Goal: Task Accomplishment & Management: Manage account settings

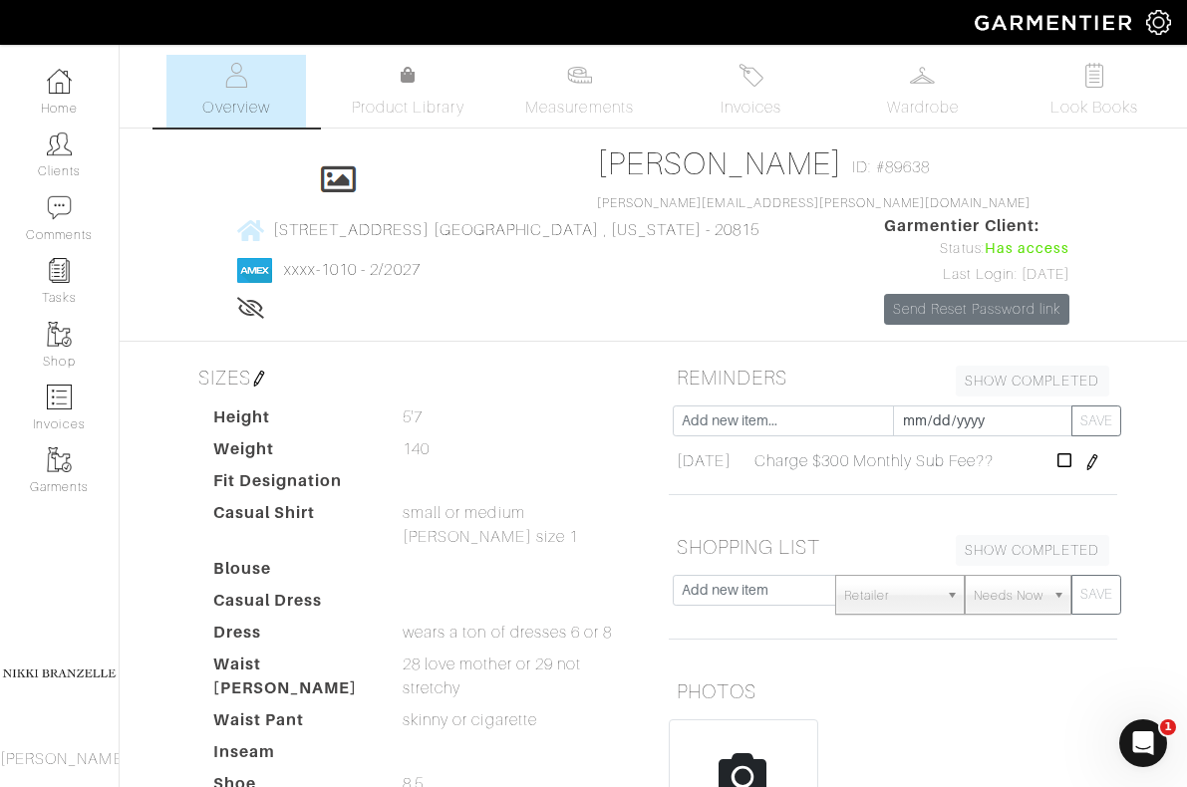
click at [252, 110] on span "Overview" at bounding box center [235, 108] width 67 height 24
click at [57, 95] on link "Home" at bounding box center [59, 92] width 119 height 63
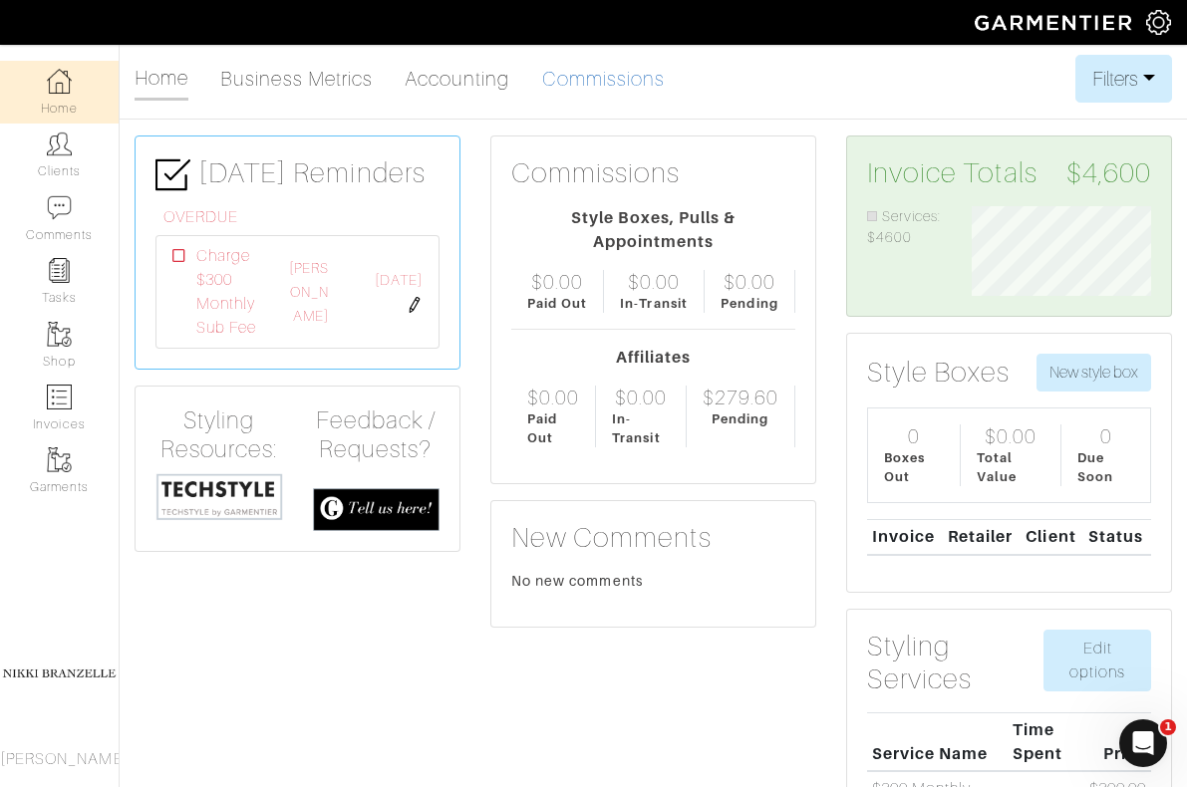
click at [613, 72] on link "Commissions" at bounding box center [604, 79] width 124 height 40
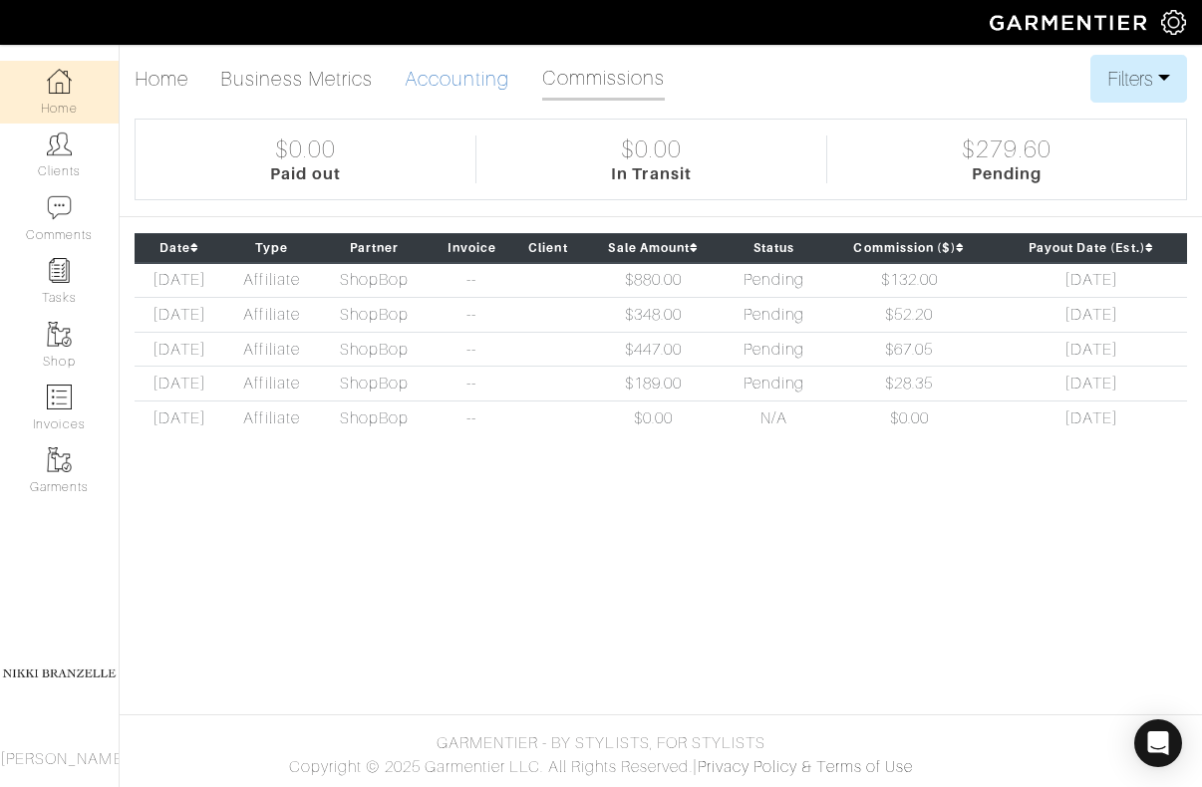
click at [484, 85] on link "Accounting" at bounding box center [458, 79] width 106 height 40
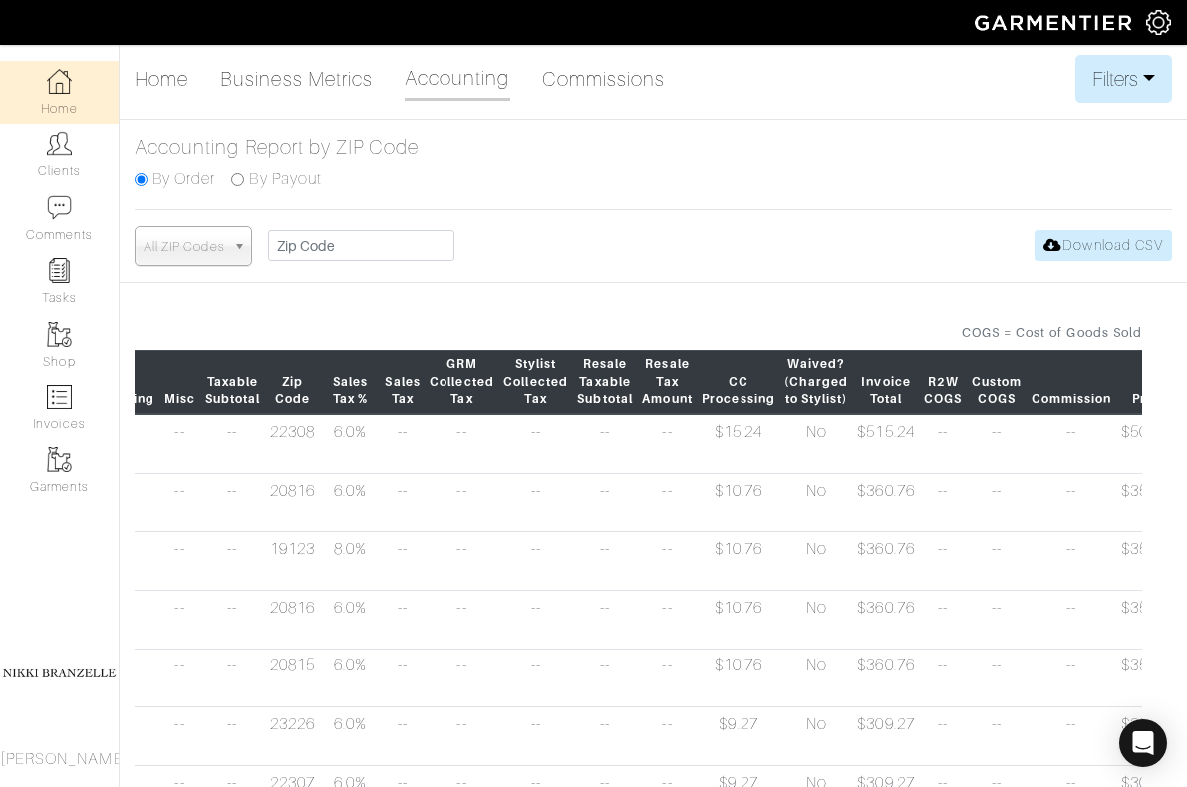
scroll to position [0, 885]
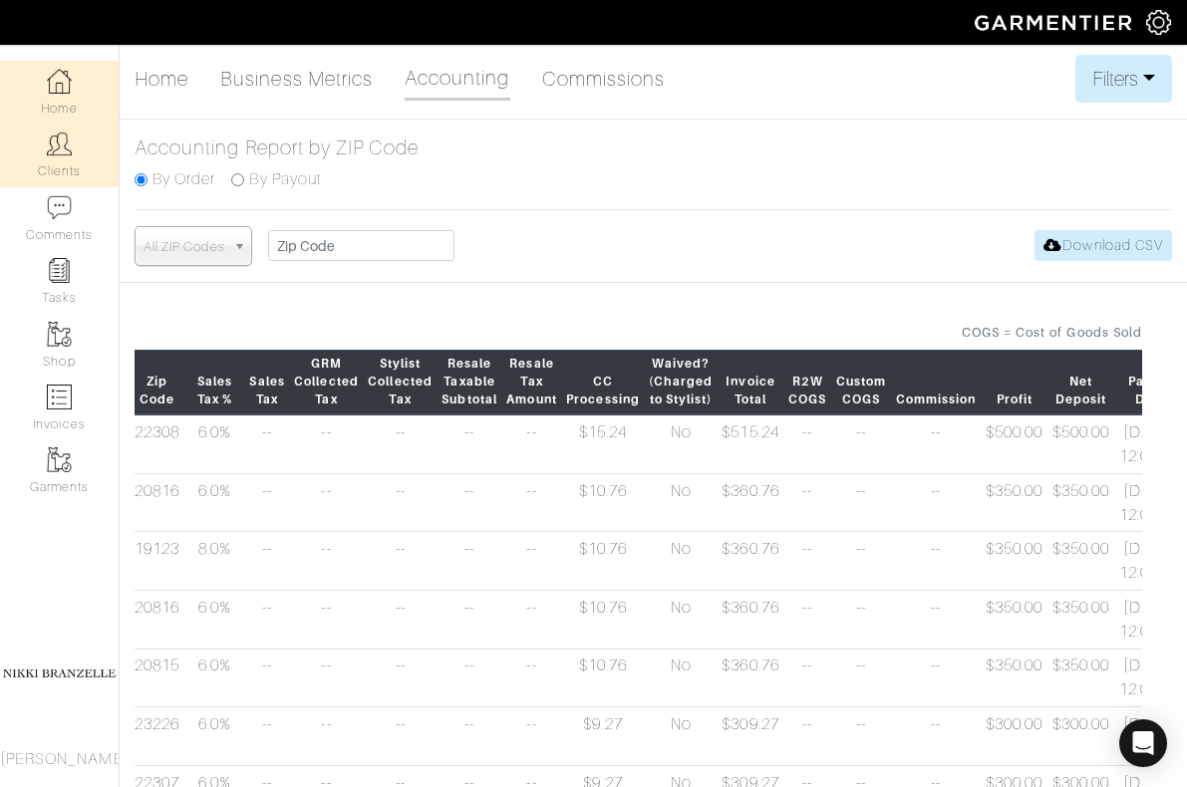
click at [78, 164] on link "Clients" at bounding box center [59, 155] width 119 height 63
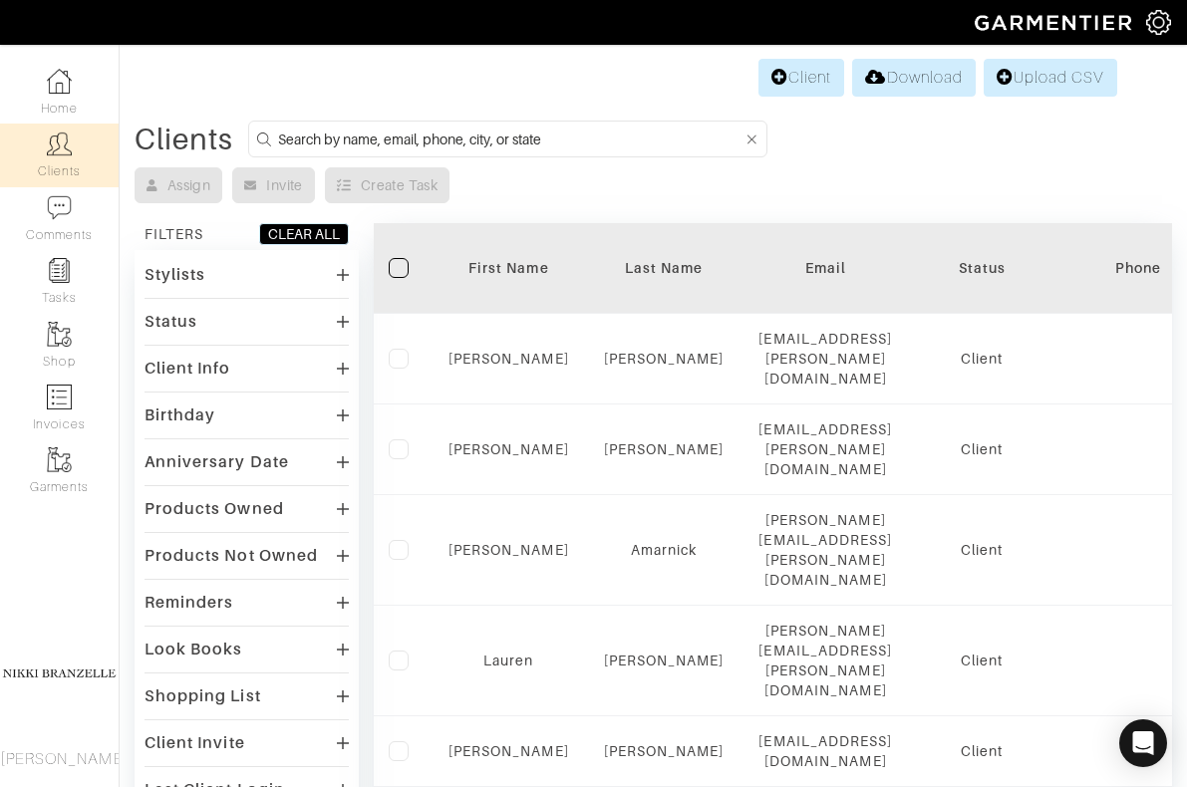
click at [337, 142] on input at bounding box center [510, 139] width 465 height 25
type input "rich"
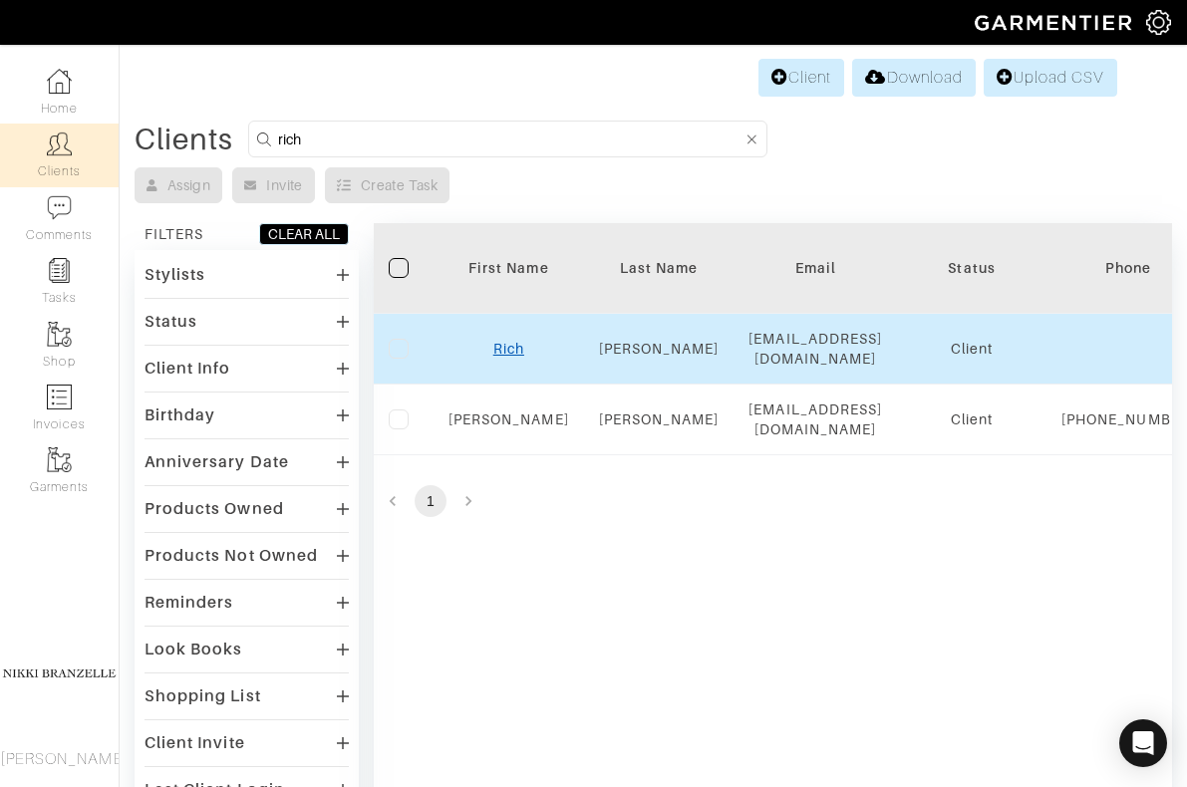
click at [510, 341] on link "Rich" at bounding box center [508, 349] width 31 height 16
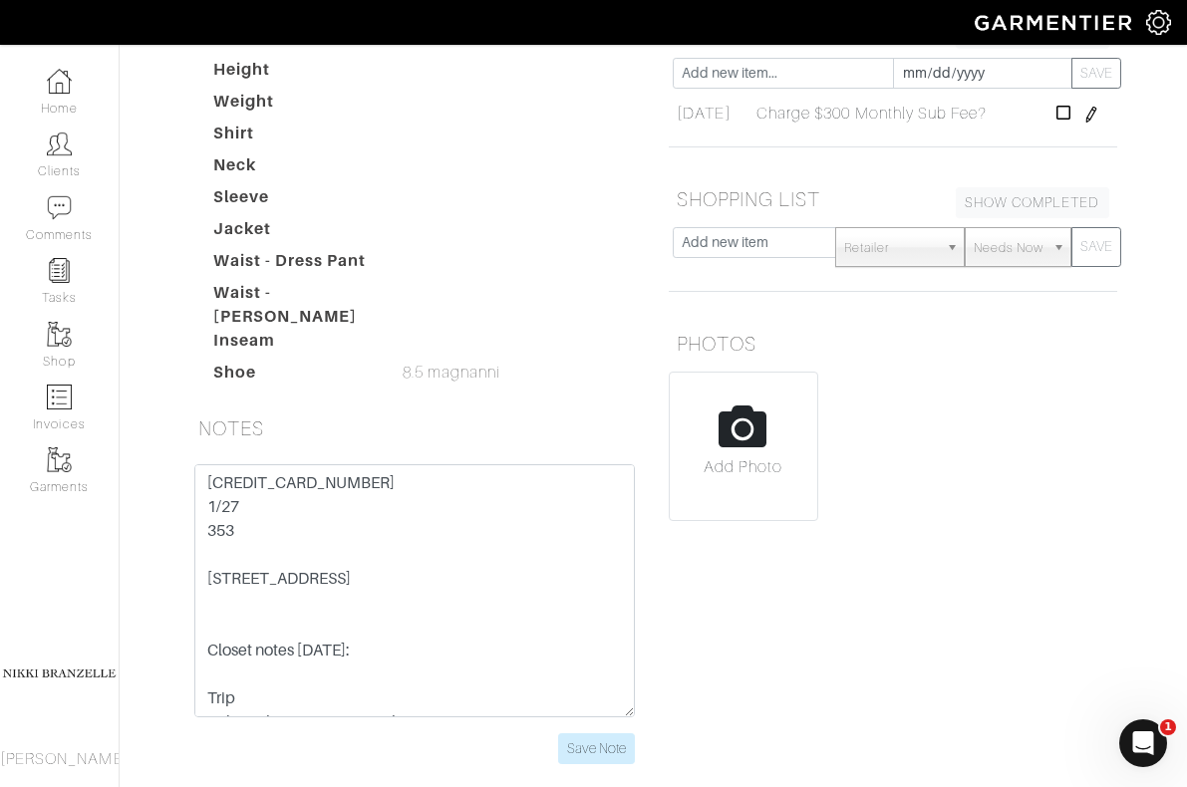
scroll to position [358, 0]
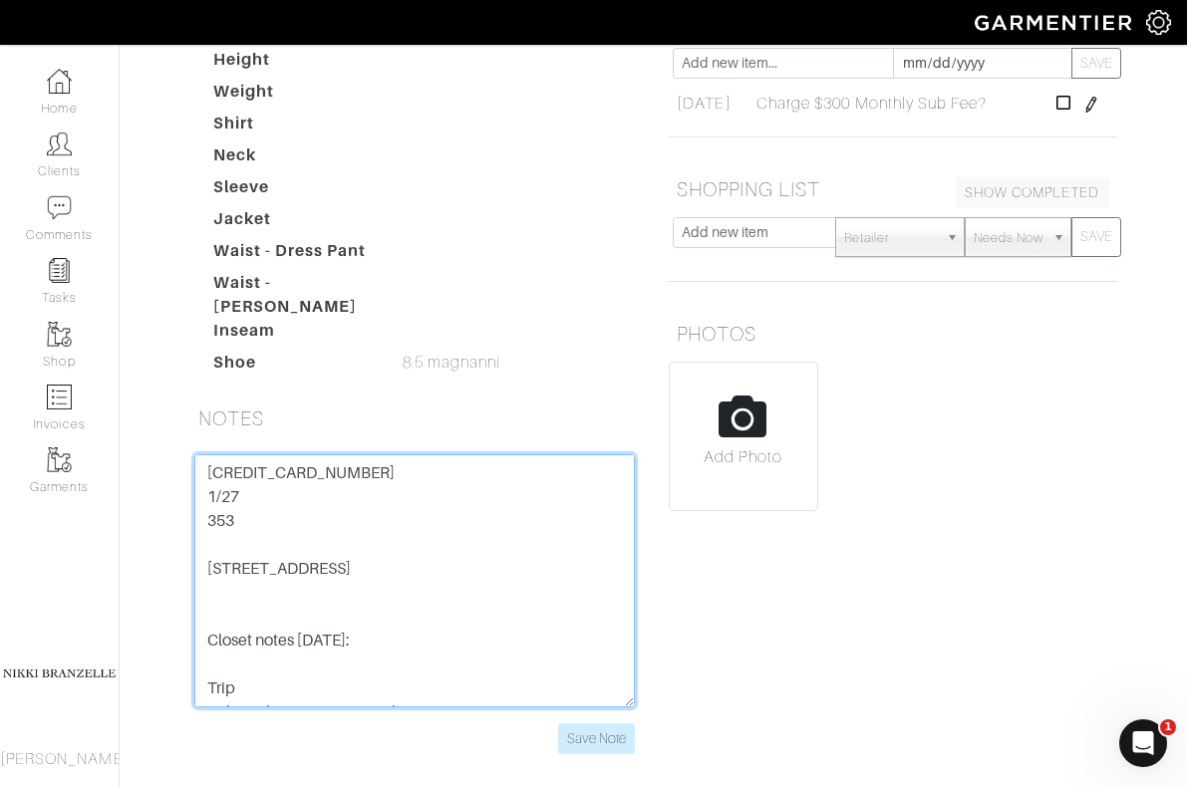
click at [220, 454] on textarea "4388 5761 5039 3471 1/27 353 5406 Albemarle St Bethesda, MD 20816 Closet notes …" at bounding box center [414, 580] width 440 height 253
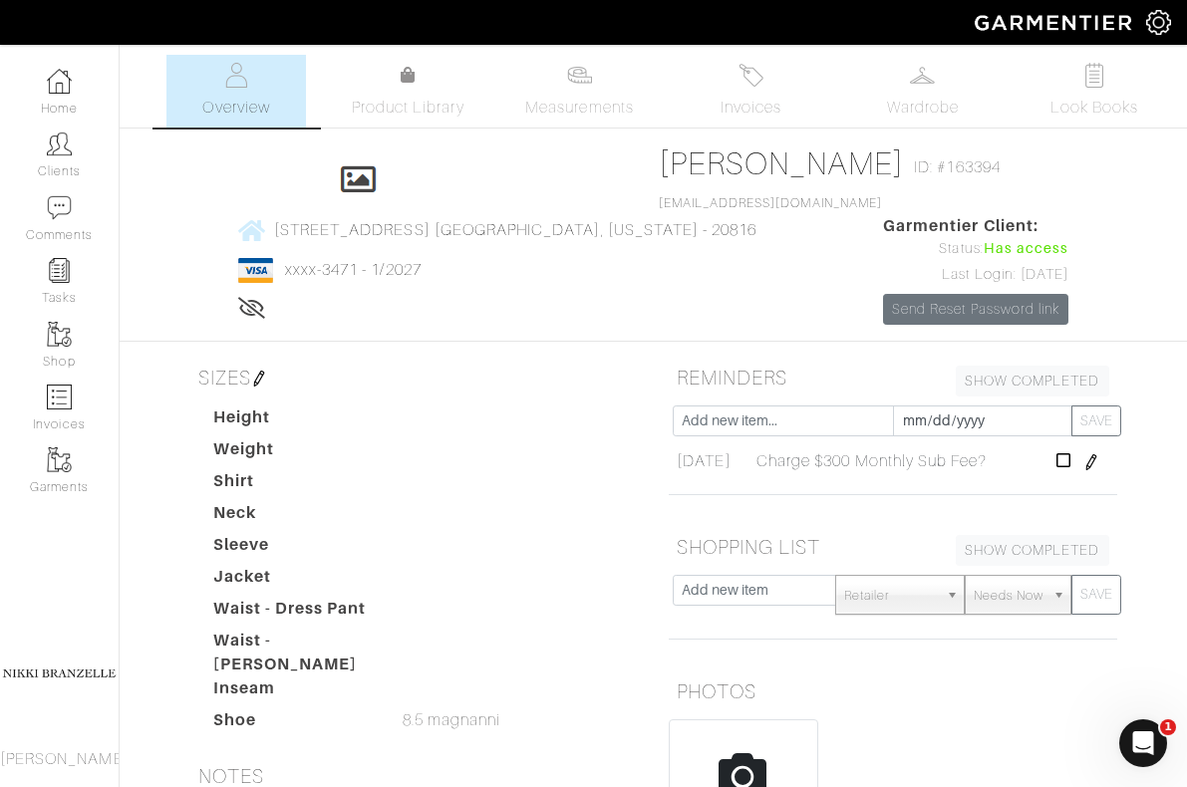
scroll to position [20, 0]
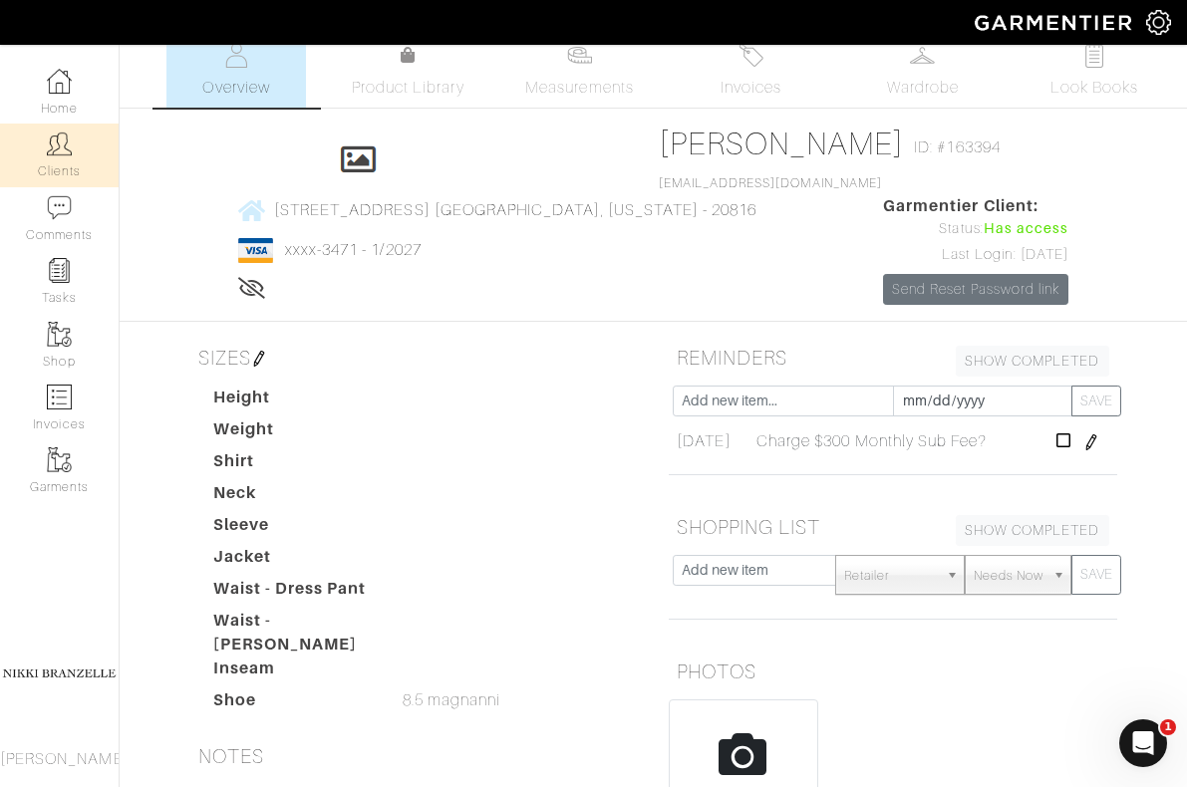
click at [59, 160] on link "Clients" at bounding box center [59, 155] width 119 height 63
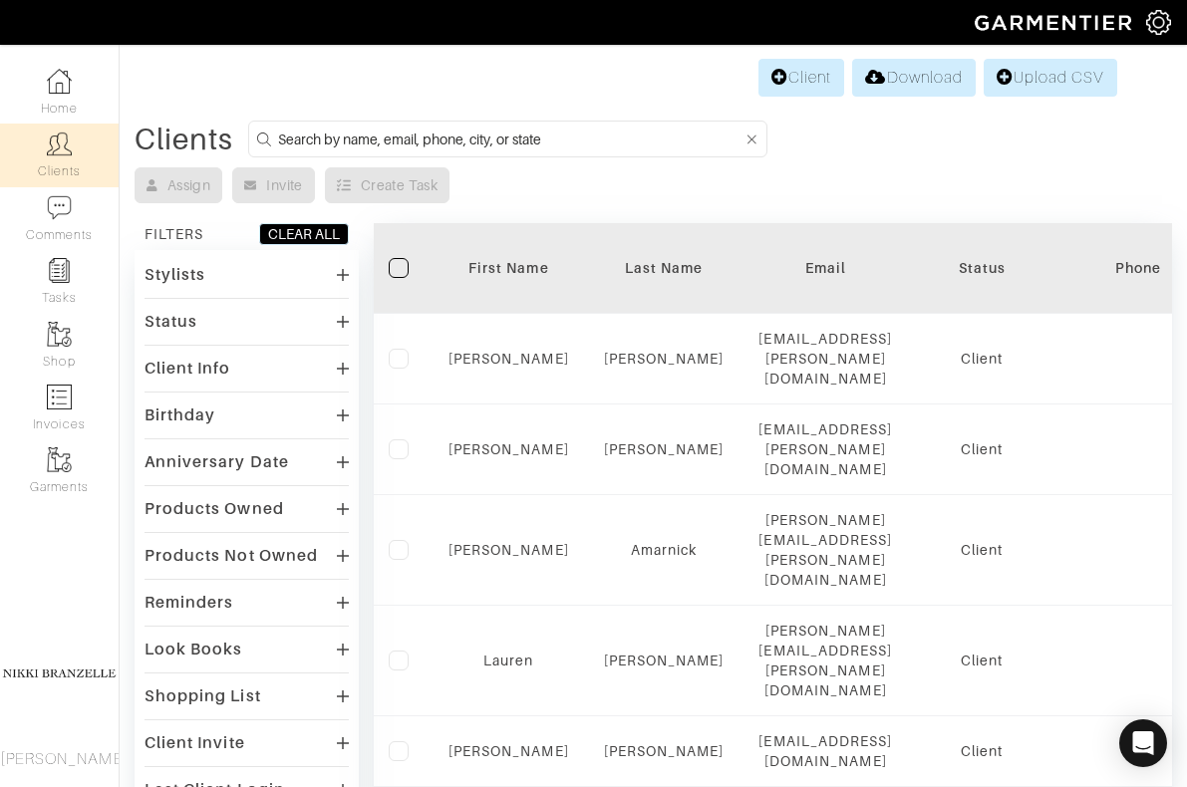
click at [385, 129] on input at bounding box center [510, 139] width 465 height 25
type input "despres"
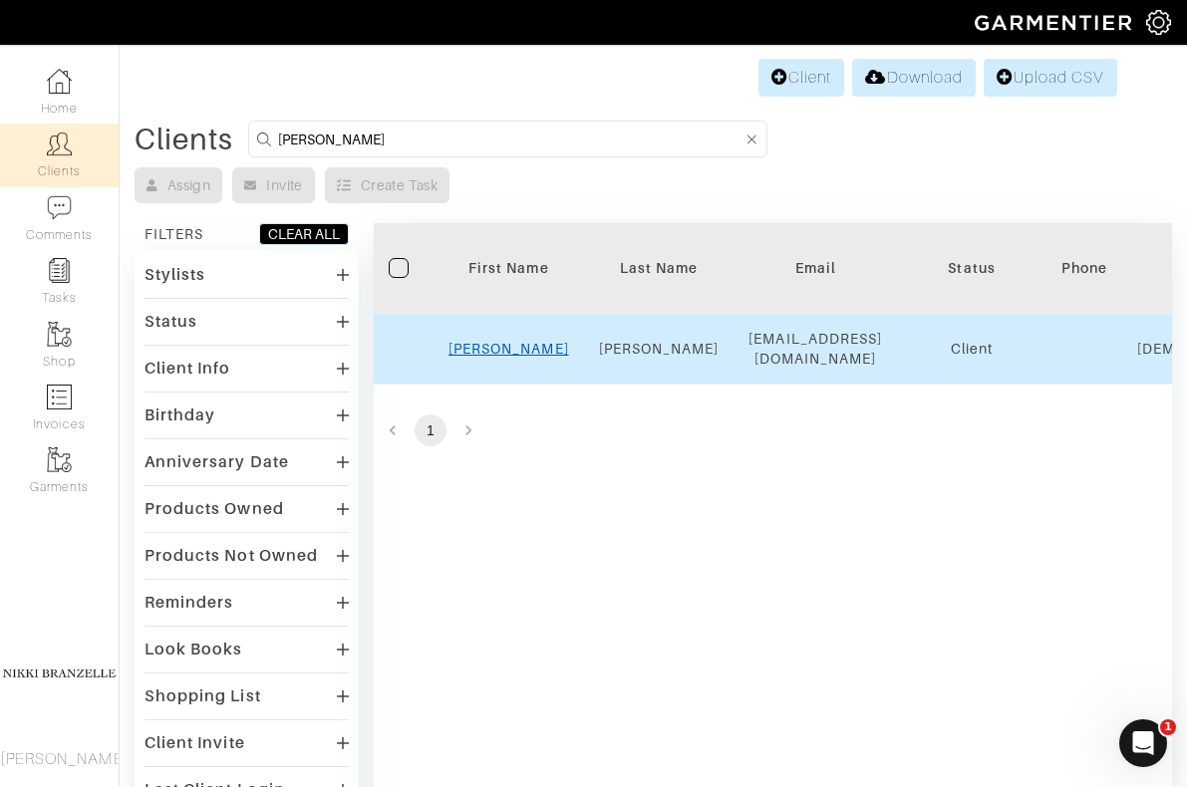
click at [513, 351] on link "Sarah" at bounding box center [508, 349] width 121 height 16
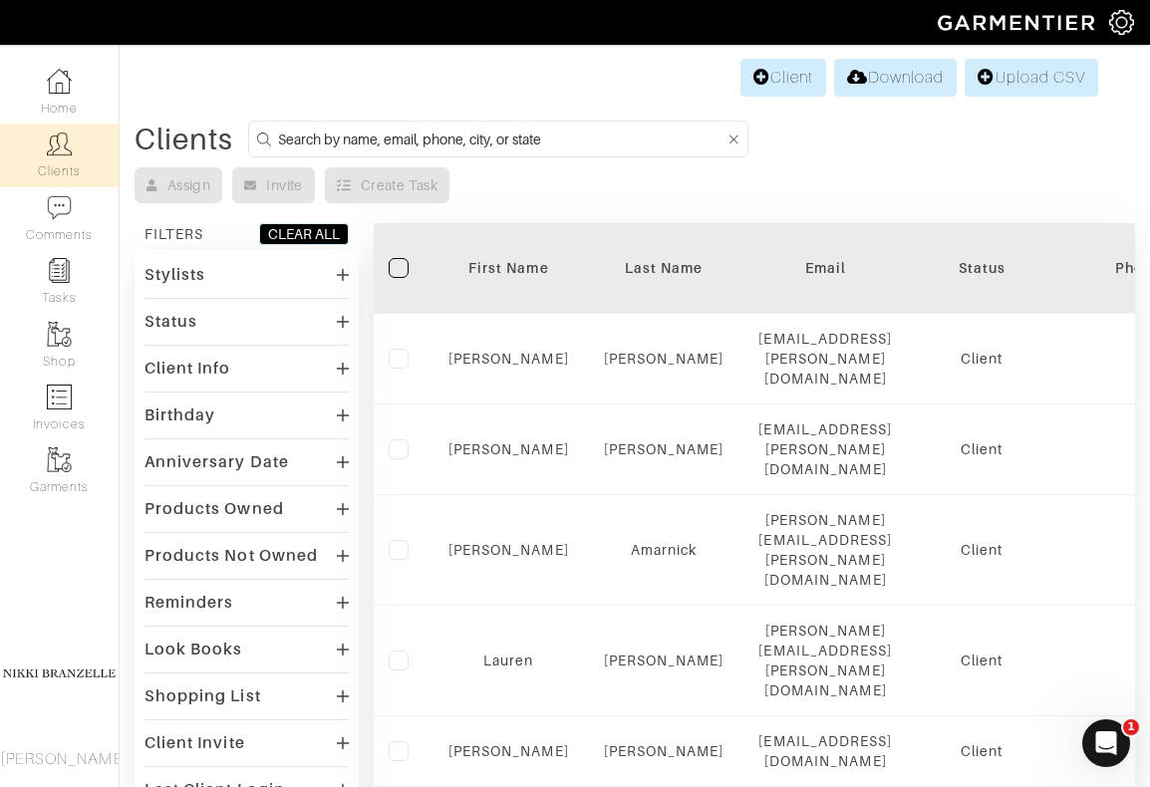
click at [306, 138] on input at bounding box center [501, 139] width 446 height 25
type input "rihc"
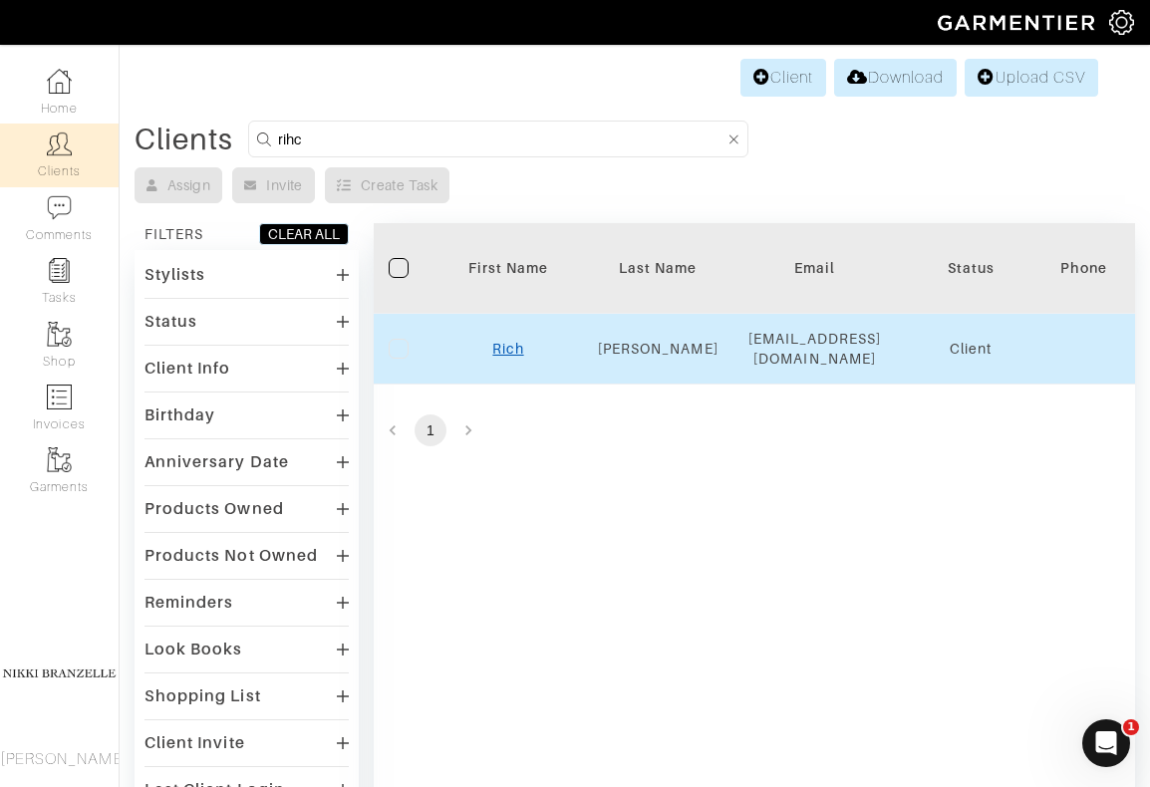
click at [503, 341] on link "Rich" at bounding box center [507, 349] width 31 height 16
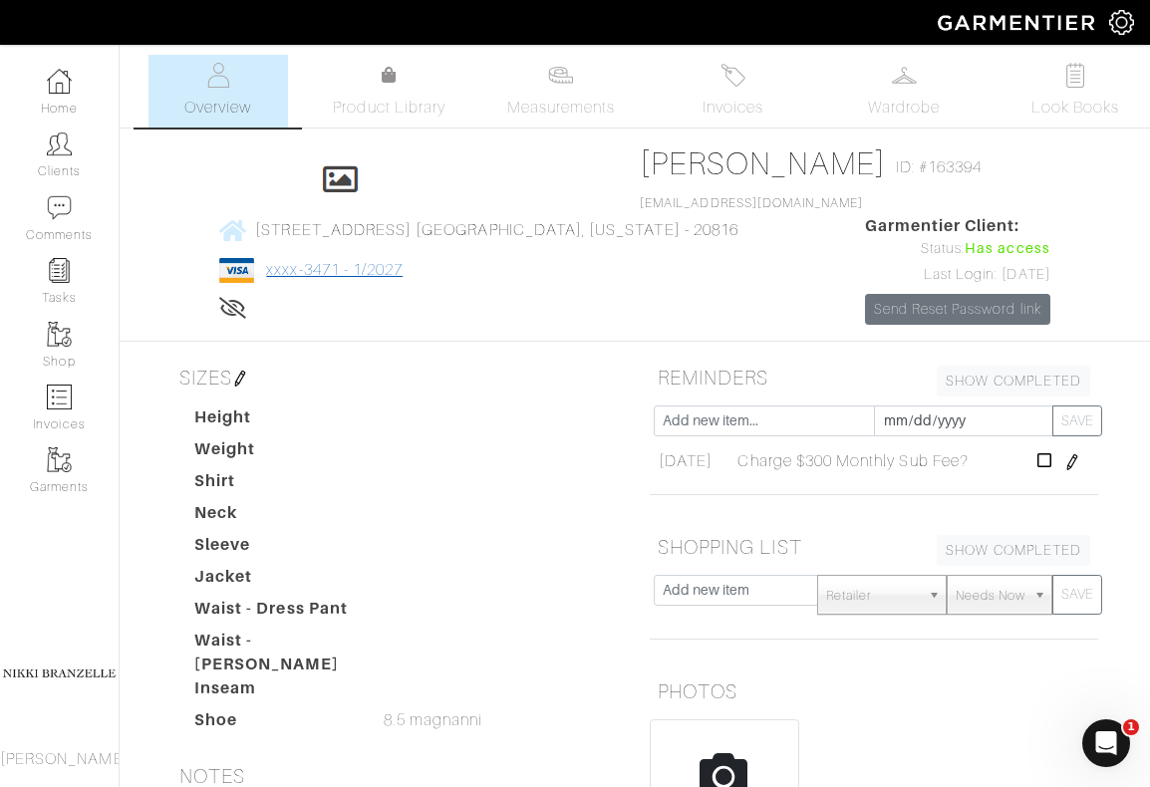
click at [403, 261] on link "xxxx-3471 - 1/2027" at bounding box center [334, 270] width 137 height 18
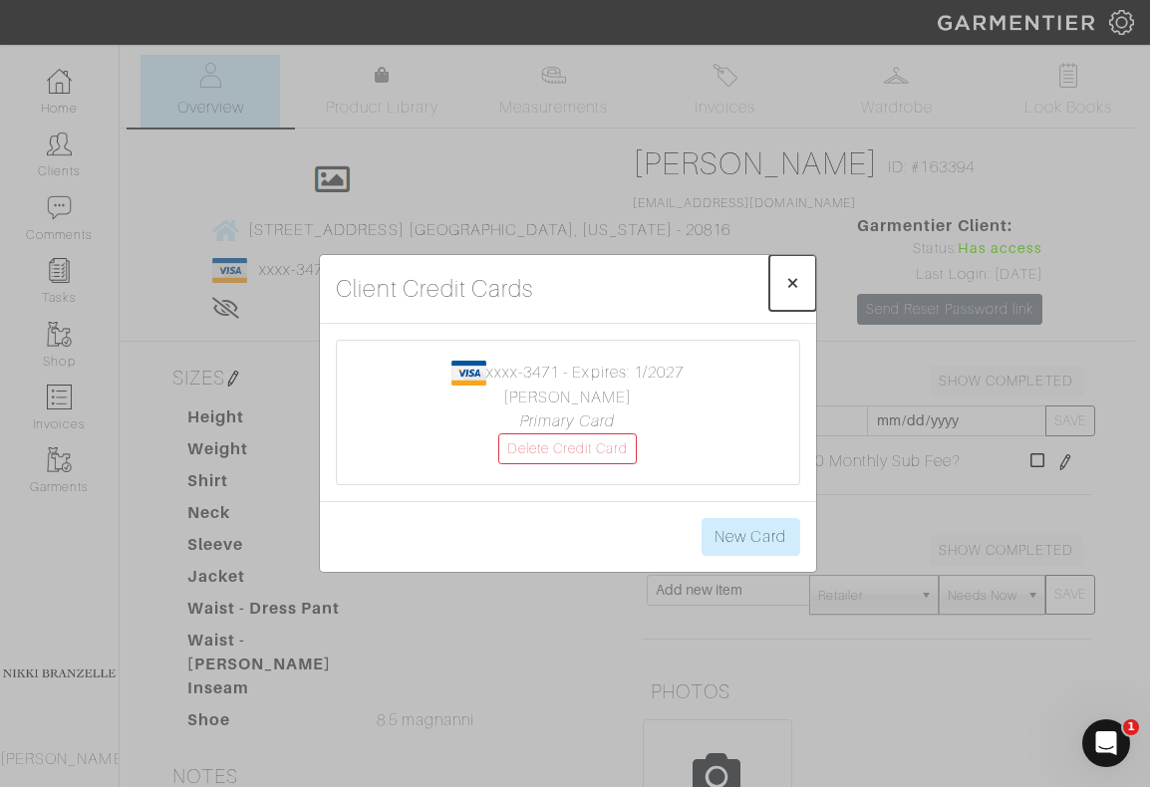
click at [786, 284] on span "×" at bounding box center [792, 282] width 15 height 27
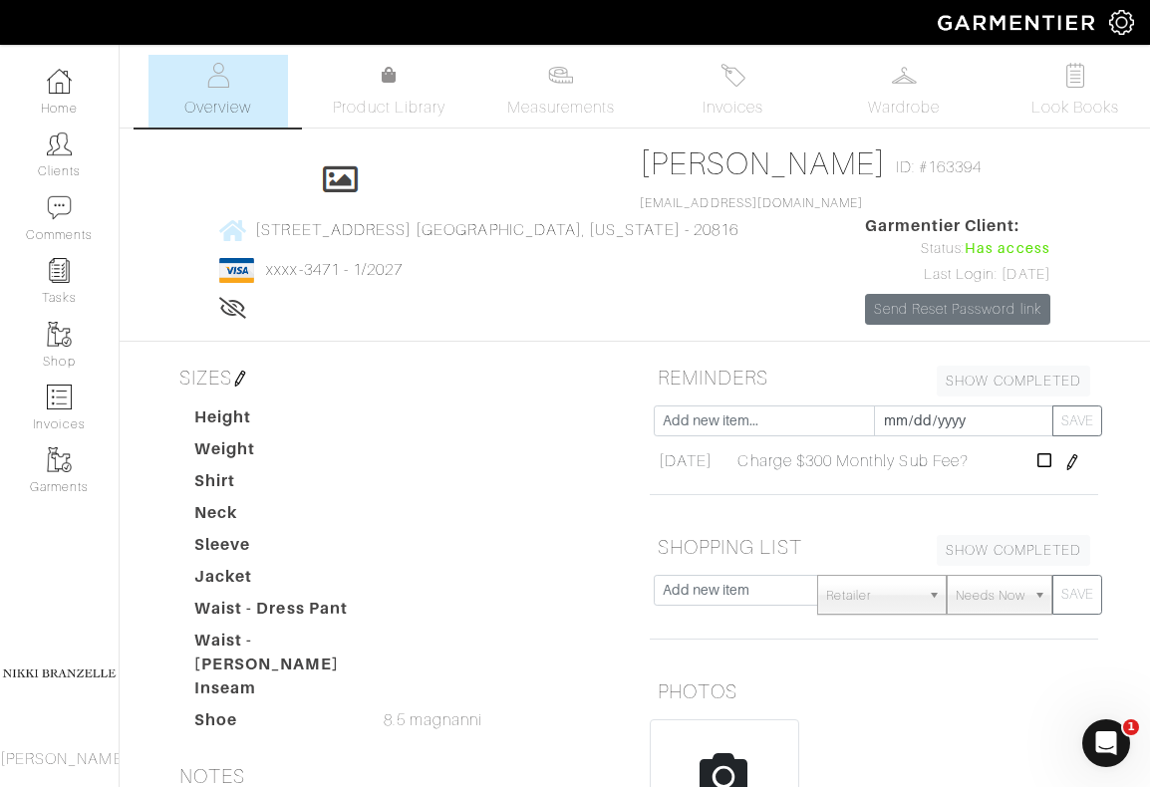
click at [603, 358] on h5 "SIZES" at bounding box center [395, 378] width 448 height 40
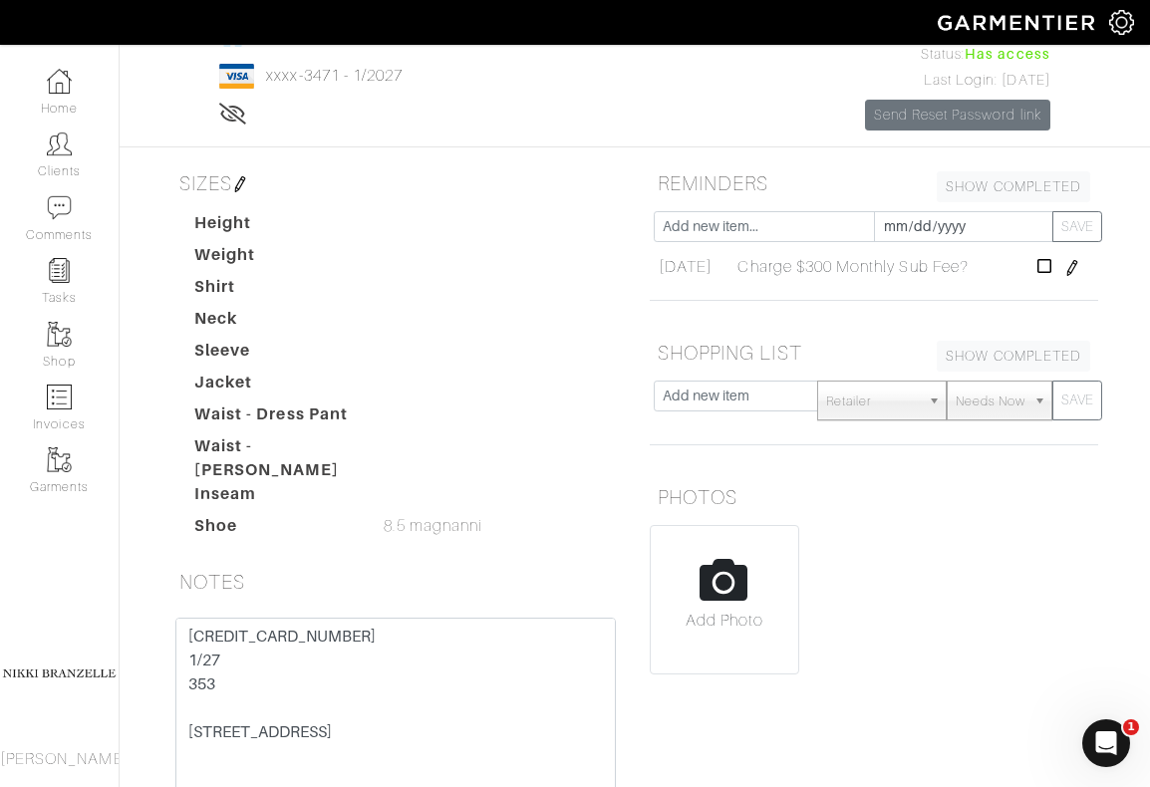
scroll to position [200, 0]
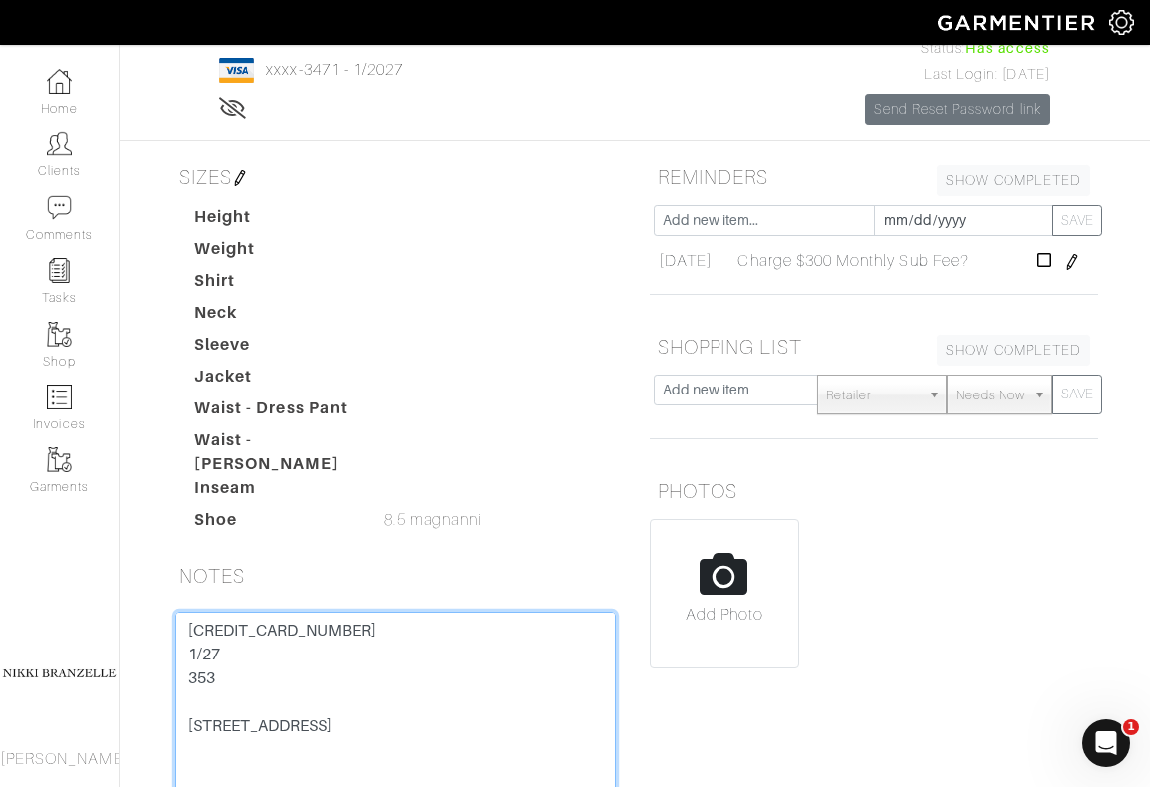
click at [233, 612] on textarea "[CREDIT_CARD_NUMBER] 1/27 353 [STREET_ADDRESS] Closet notes [DATE]: Trip *plane…" at bounding box center [395, 738] width 440 height 253
drag, startPoint x: 267, startPoint y: 597, endPoint x: 191, endPoint y: 487, distance: 133.2
click at [191, 487] on div "SIZES Height Weight Shirt Neck Sleeve Jacket Waist - Dress Pant Waist - [PERSON…" at bounding box center [395, 546] width 478 height 778
click at [278, 615] on textarea "[CREDIT_CARD_NUMBER] 1/27 353 [STREET_ADDRESS] Closet notes [DATE]: Trip *plane…" at bounding box center [395, 738] width 440 height 253
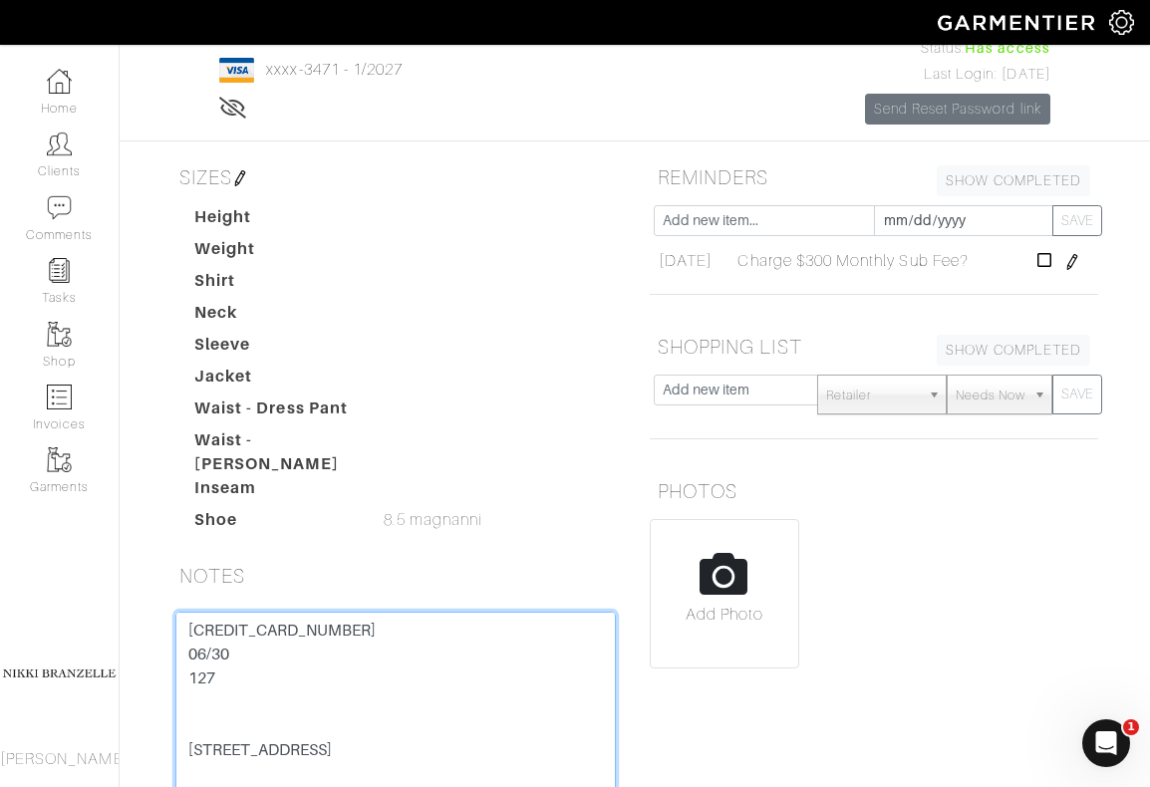
type textarea "[CREDIT_CARD_NUMBER] 06/30 127 [STREET_ADDRESS] Closet notes [DATE]: Trip *plan…"
click at [524, 476] on dd at bounding box center [502, 488] width 266 height 24
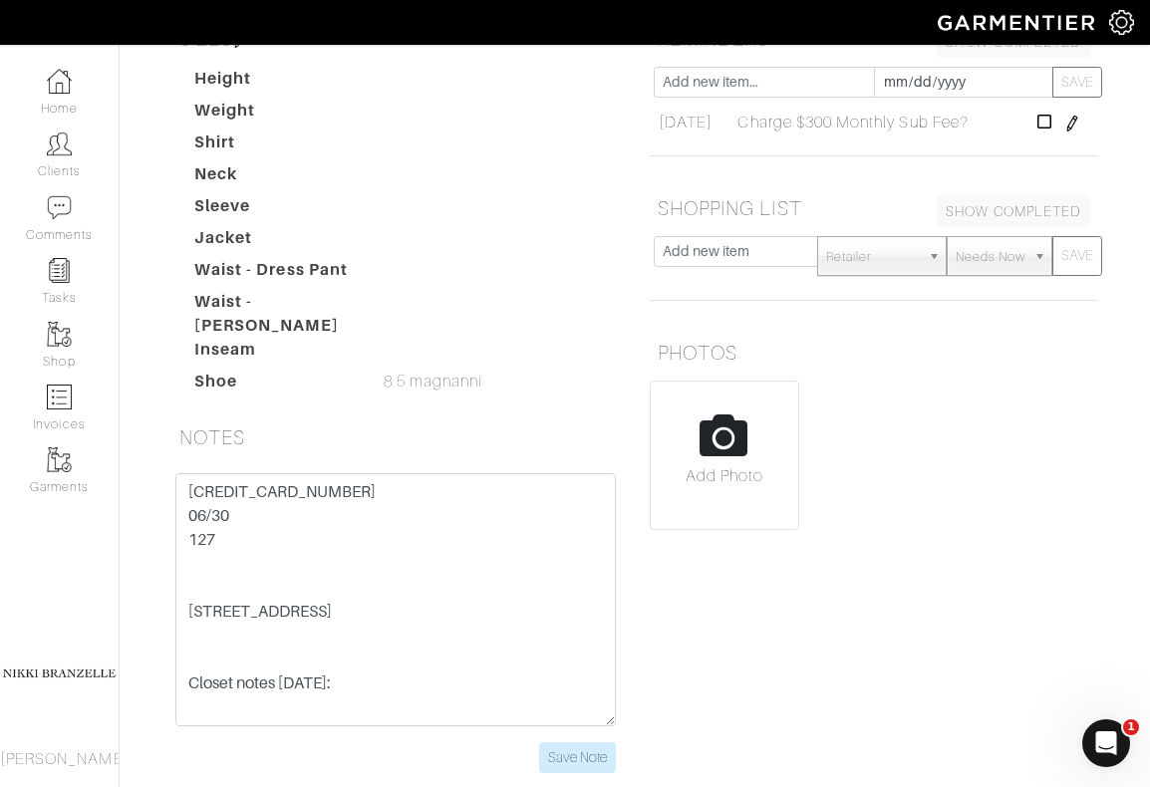
scroll to position [358, 0]
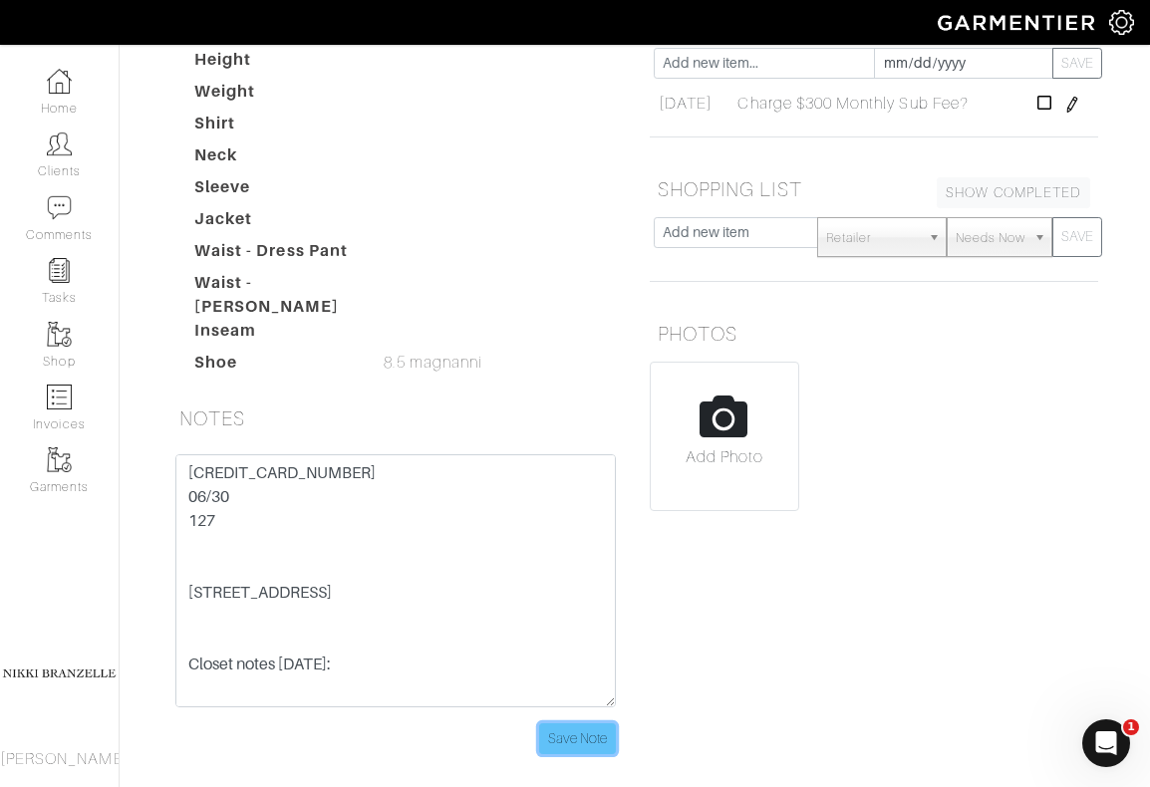
click at [580, 723] on input "Save Note" at bounding box center [577, 738] width 77 height 31
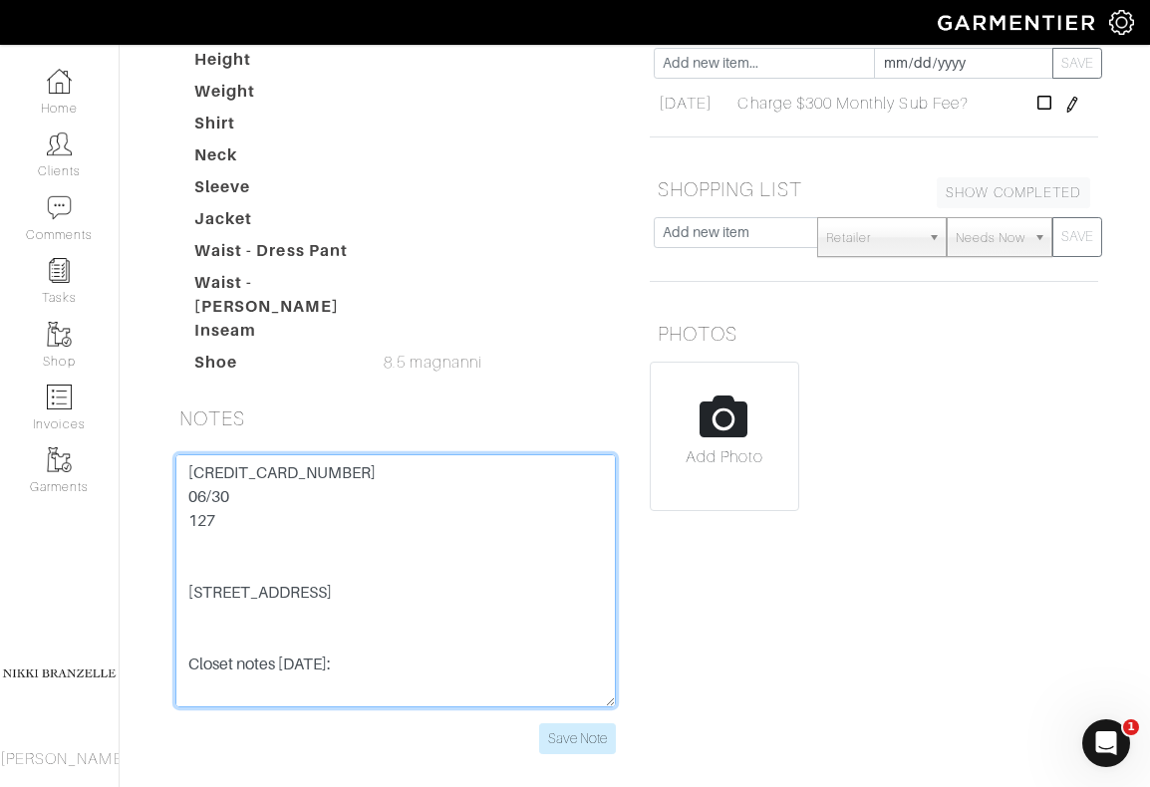
click at [219, 454] on textarea "[CREDIT_CARD_NUMBER] 1/27 353 [STREET_ADDRESS] Closet notes [DATE]: Trip *plane…" at bounding box center [395, 580] width 440 height 253
click at [212, 454] on textarea "[CREDIT_CARD_NUMBER] 1/27 353 [STREET_ADDRESS] Closet notes [DATE]: Trip *plane…" at bounding box center [395, 580] width 440 height 253
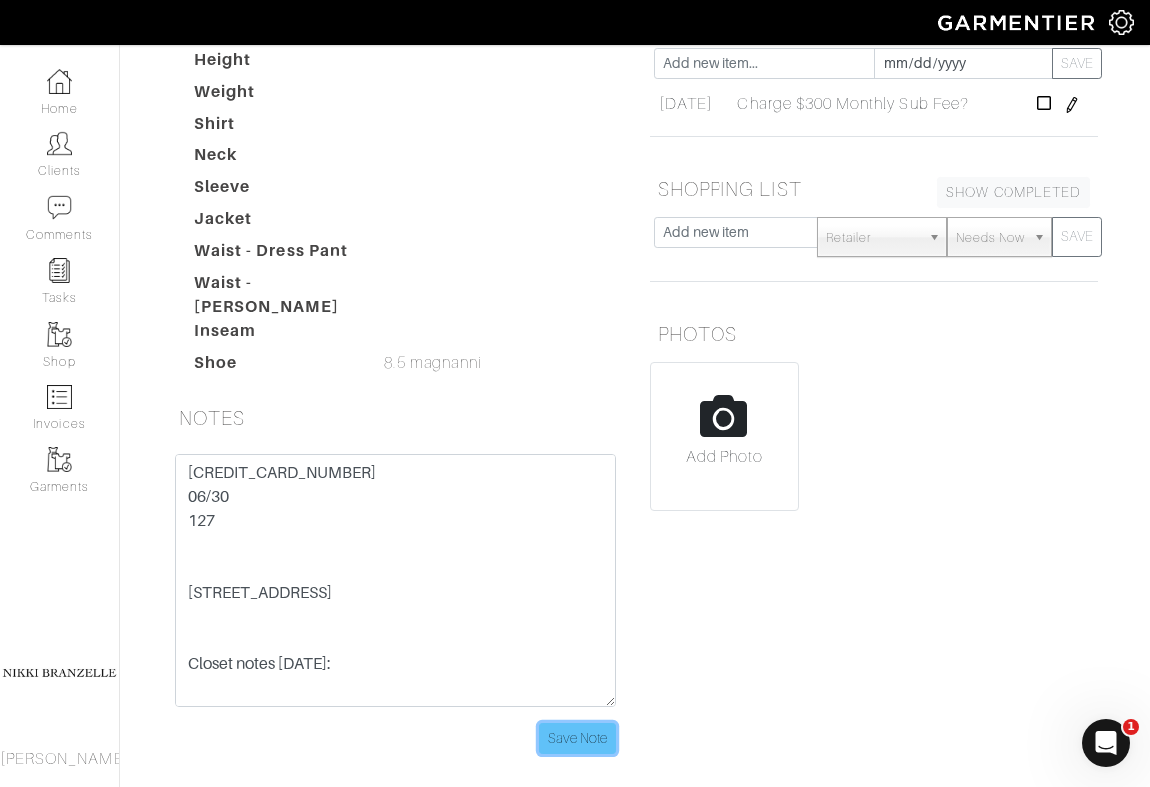
click at [598, 723] on input "Save Note" at bounding box center [577, 738] width 77 height 31
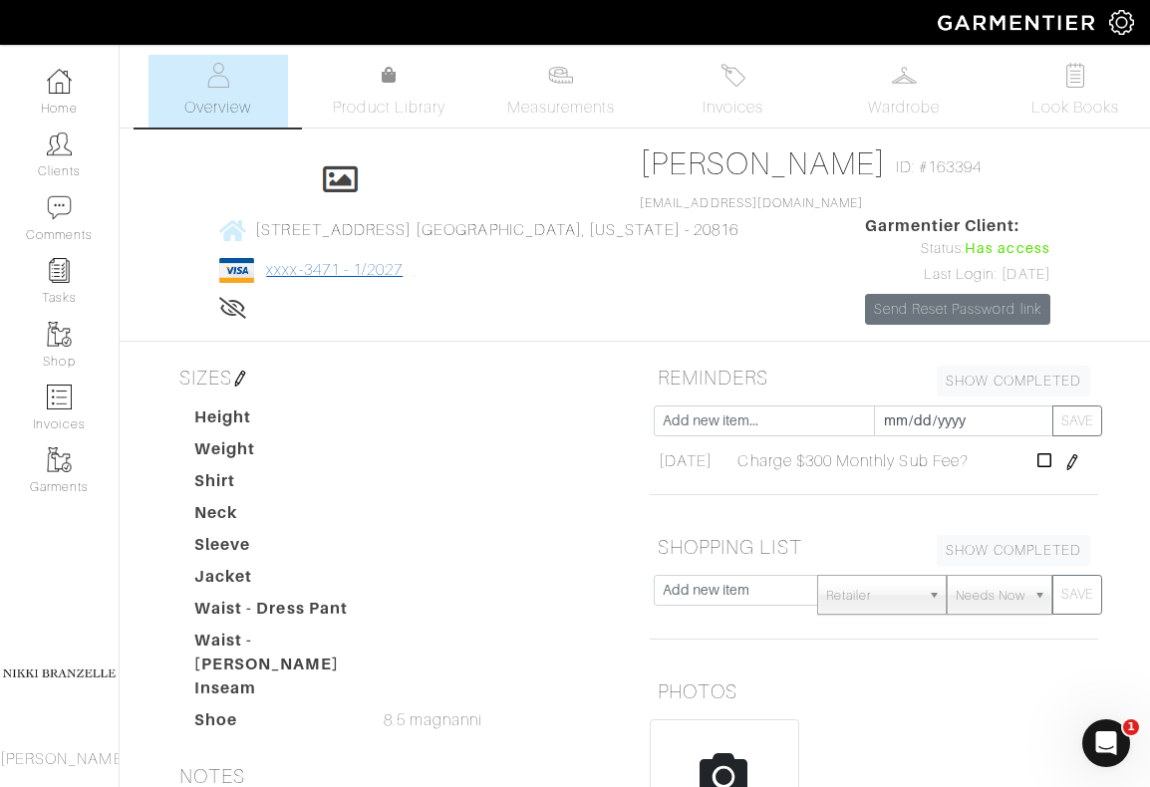
click at [403, 261] on link "xxxx-3471 - 1/2027" at bounding box center [334, 270] width 137 height 18
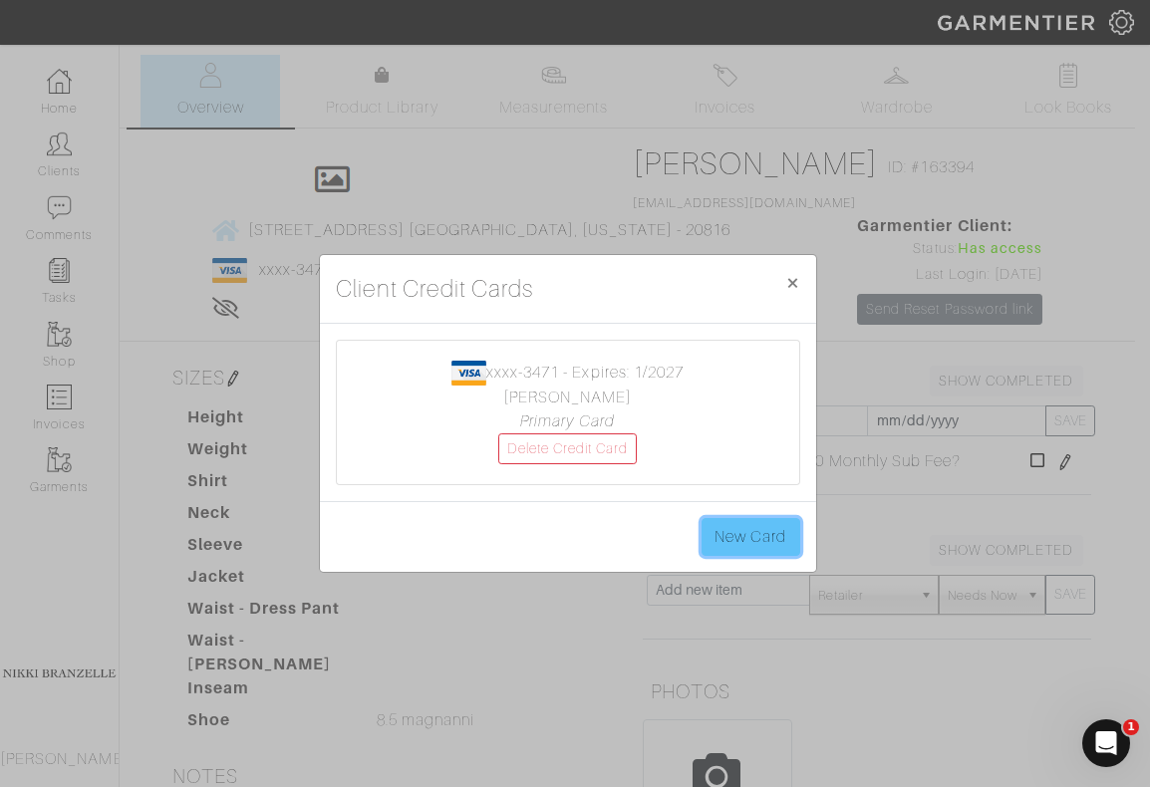
click at [739, 548] on link "New Card" at bounding box center [751, 537] width 98 height 38
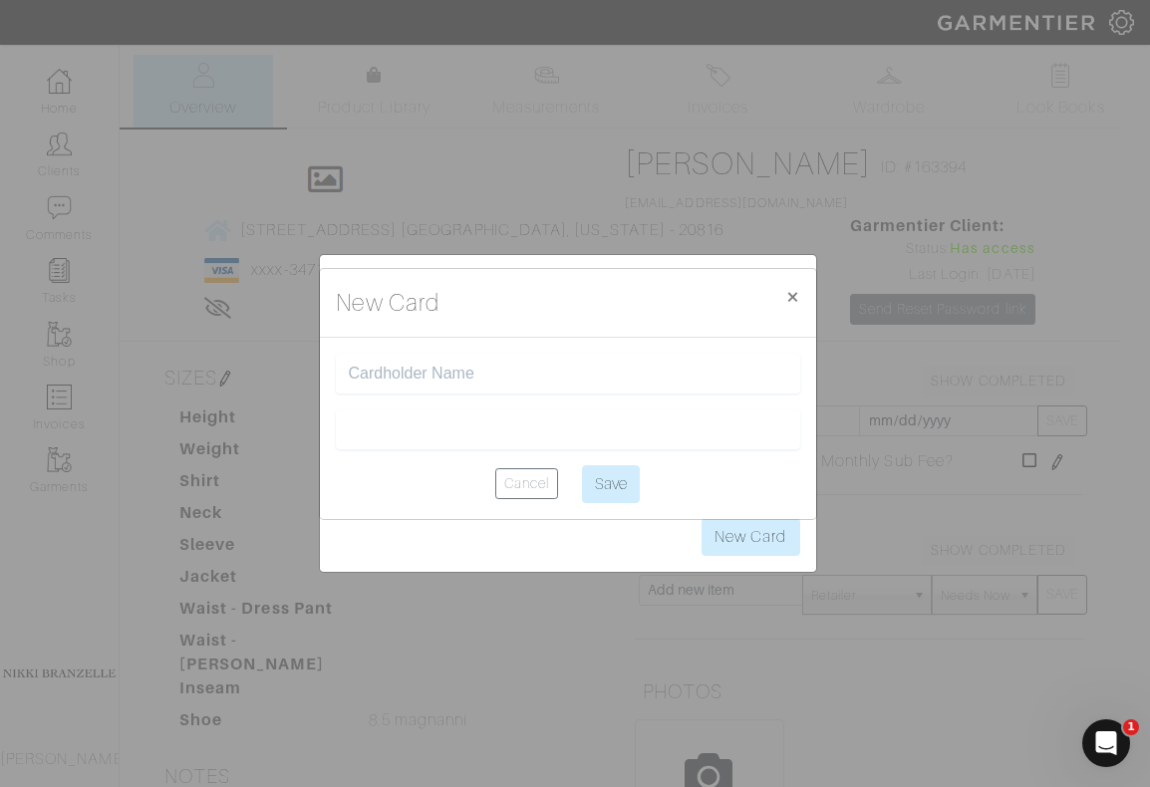
click at [421, 376] on input "text" at bounding box center [568, 374] width 438 height 19
type input "[PERSON_NAME]"
click at [416, 439] on div at bounding box center [568, 430] width 464 height 40
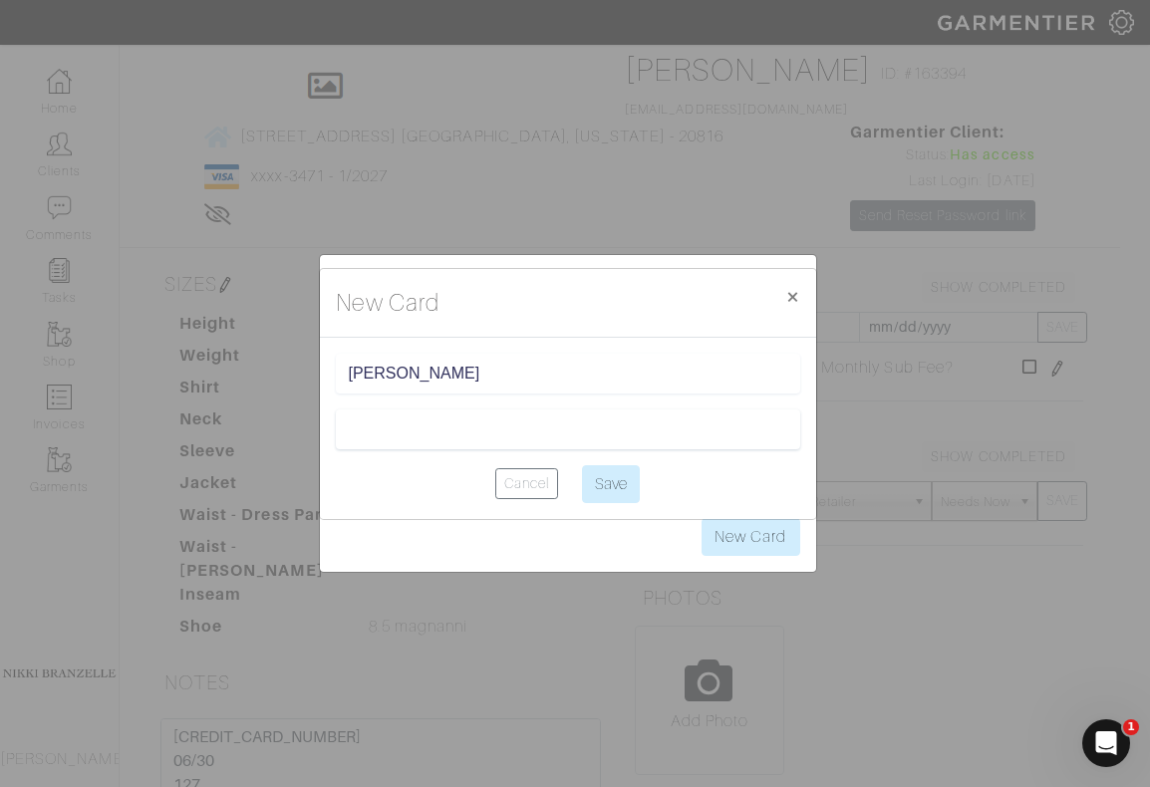
scroll to position [92, 0]
click at [456, 293] on div "New Card × Close" at bounding box center [568, 303] width 496 height 69
click at [597, 480] on input "Save" at bounding box center [611, 484] width 58 height 38
type input "Saving..."
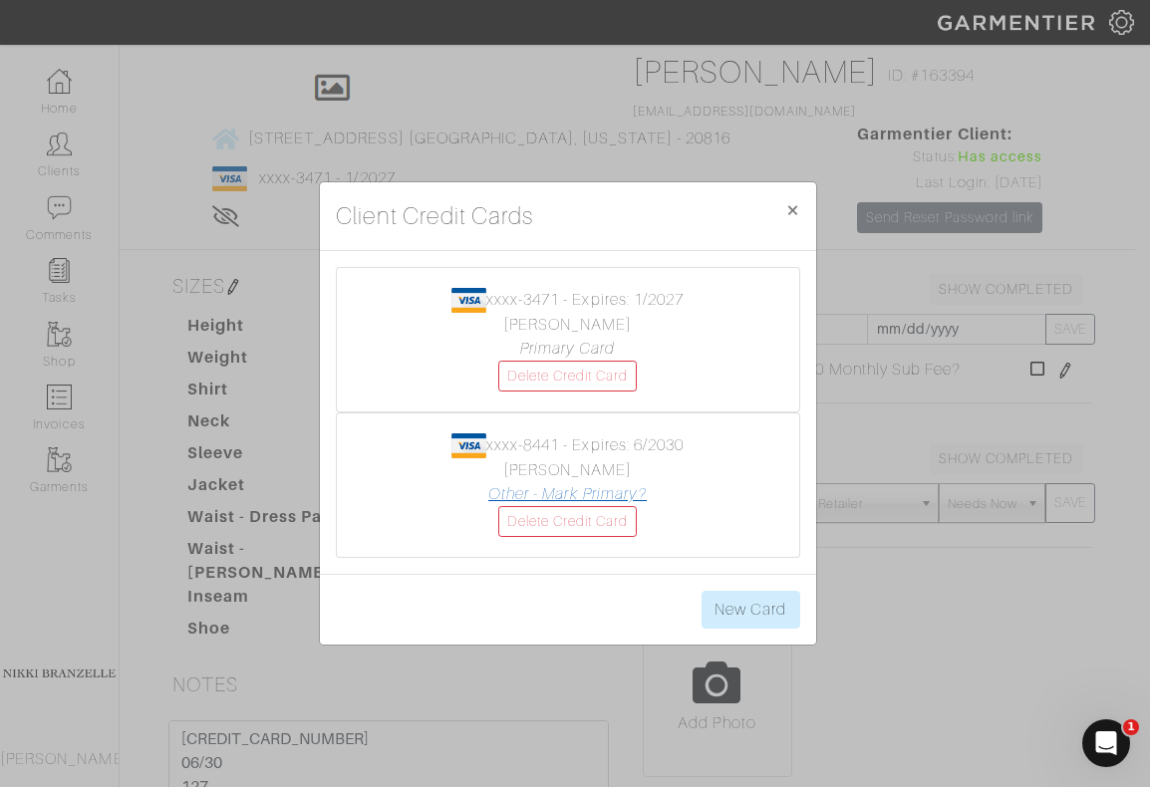
click at [594, 490] on link "Other - Mark Primary?" at bounding box center [567, 494] width 158 height 18
click at [597, 365] on link "Delete Credit Card" at bounding box center [568, 376] width 140 height 31
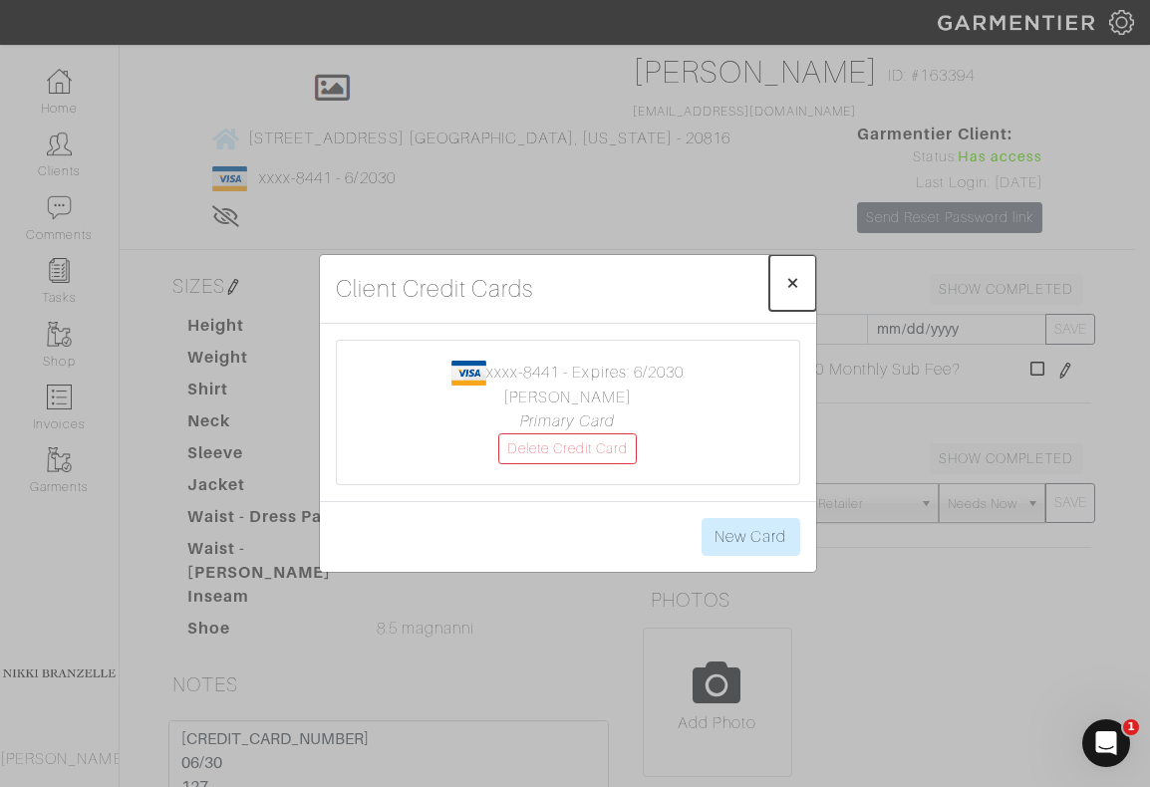
click at [796, 279] on span "×" at bounding box center [792, 282] width 15 height 27
